Goal: Information Seeking & Learning: Learn about a topic

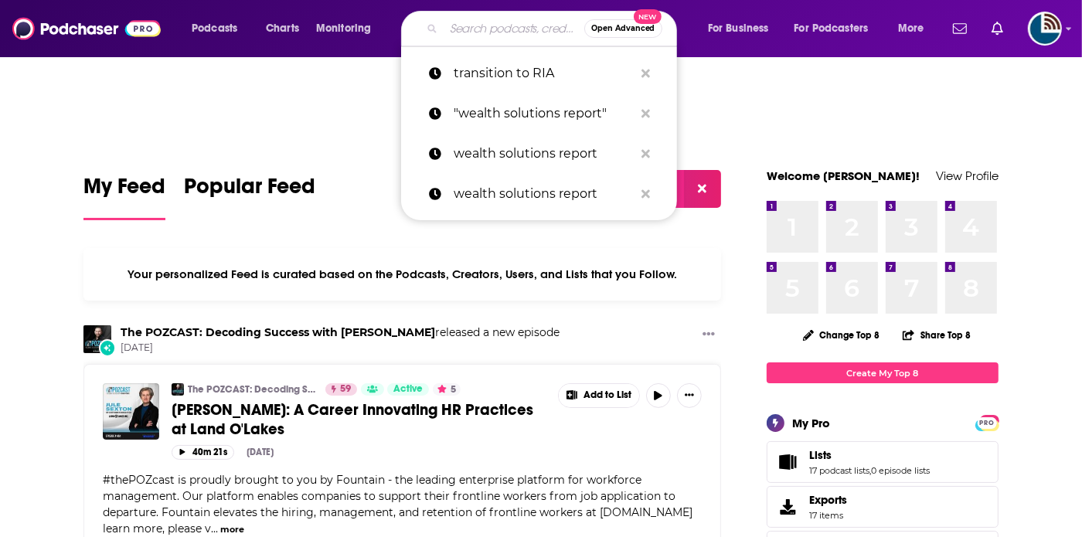
click at [512, 29] on input "Search podcasts, credits, & more..." at bounding box center [514, 28] width 141 height 25
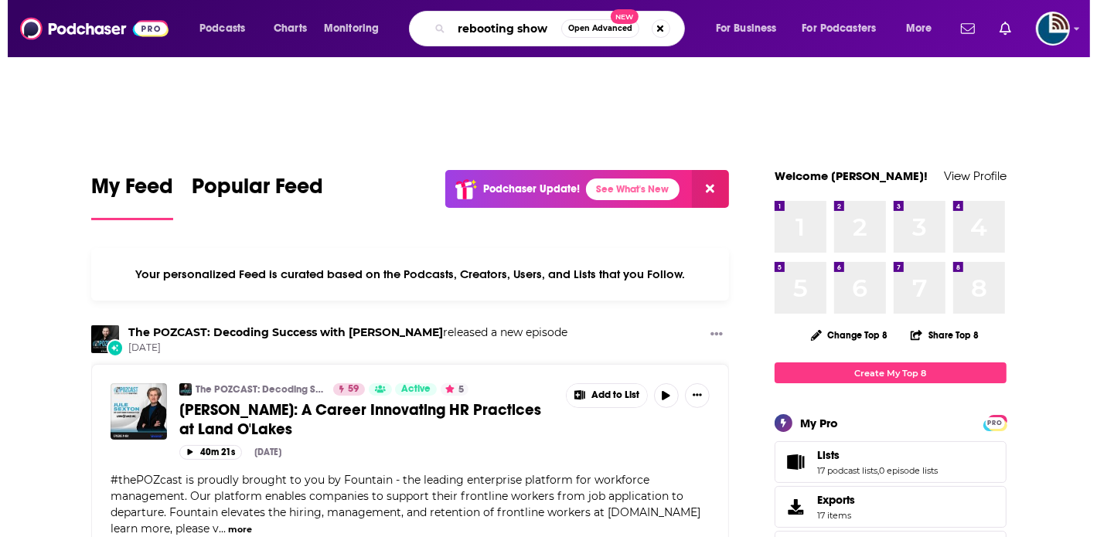
scroll to position [0, 9]
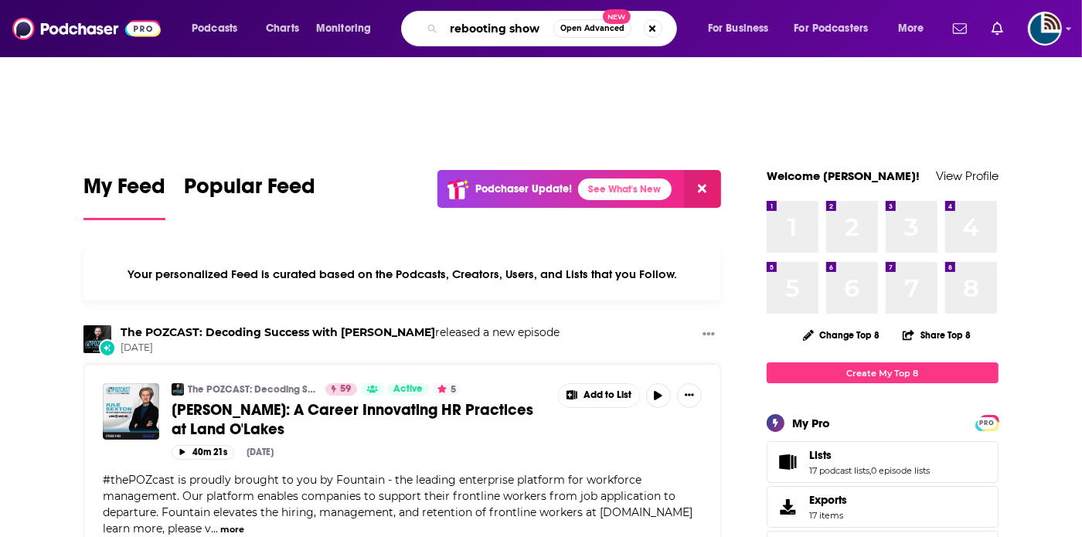
type input "rebooting show"
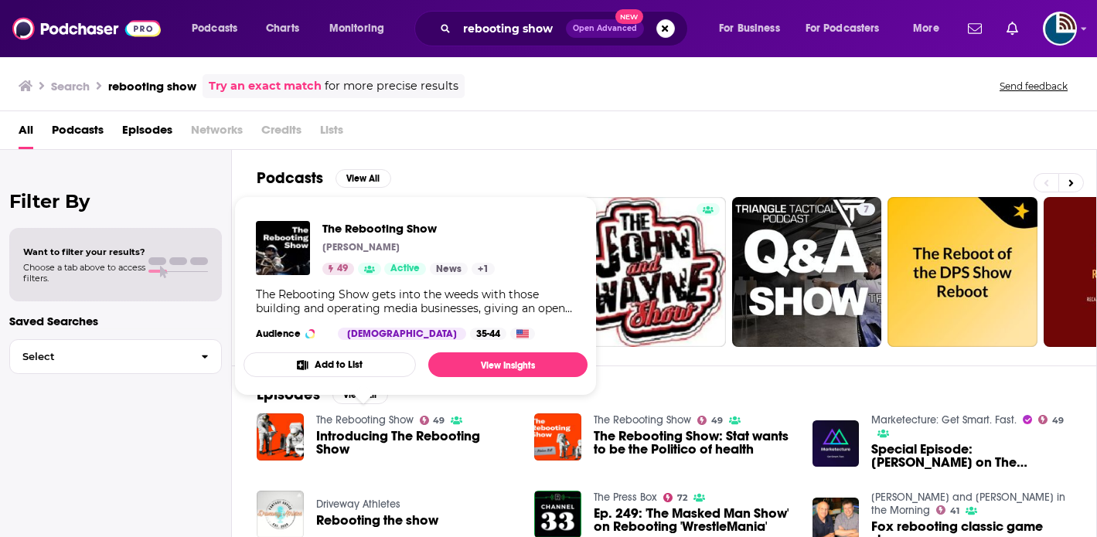
click at [359, 423] on link "The Rebooting Show" at bounding box center [364, 420] width 97 height 13
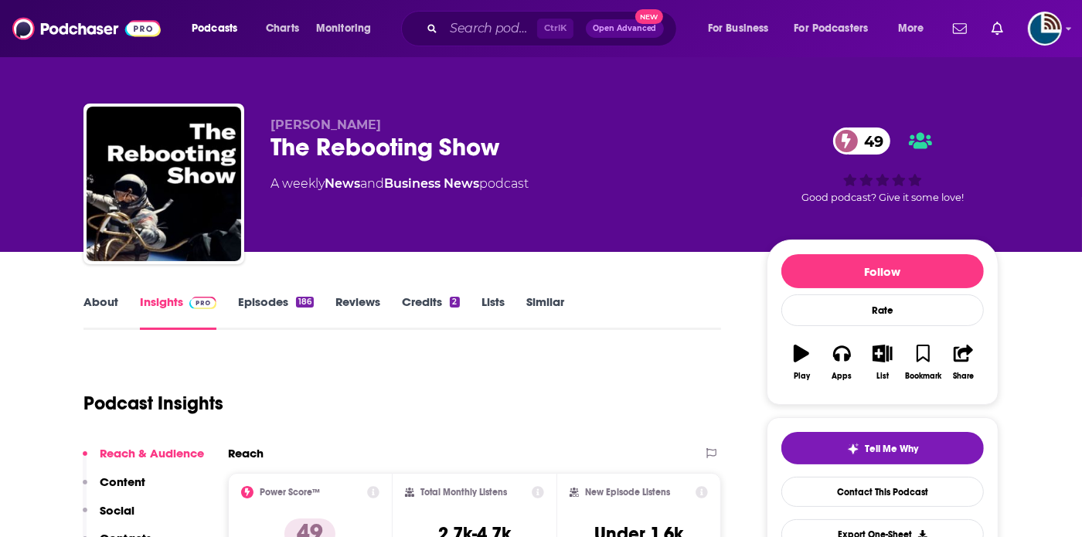
click at [107, 303] on link "About" at bounding box center [100, 312] width 35 height 36
